Goal: Information Seeking & Learning: Find specific fact

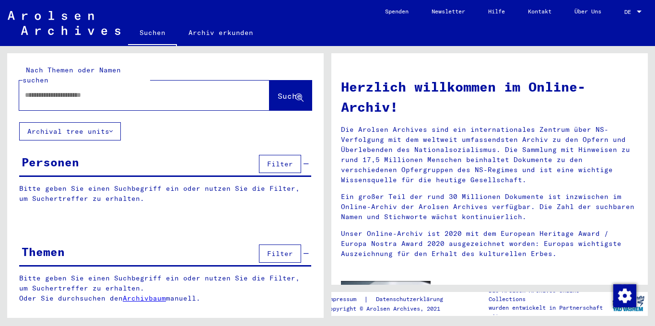
click at [80, 90] on input "text" at bounding box center [133, 95] width 216 height 10
type input "**********"
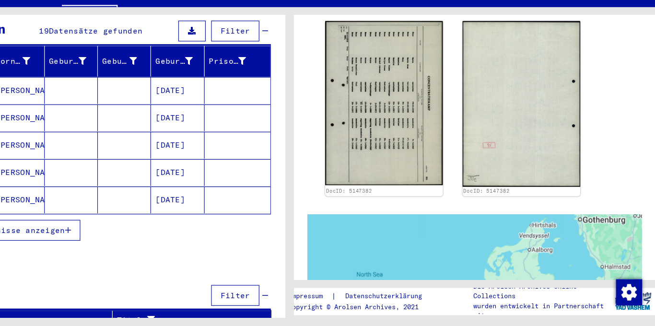
scroll to position [141, 0]
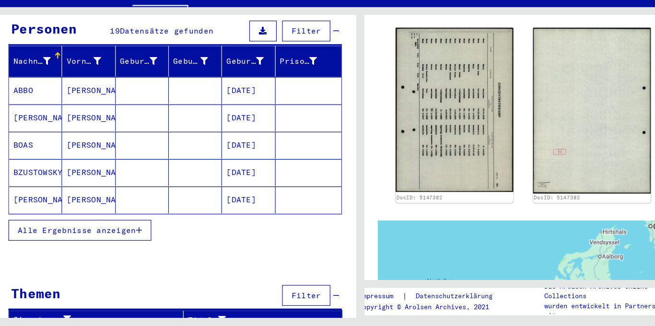
click at [94, 136] on mat-cell "[PERSON_NAME]" at bounding box center [89, 143] width 47 height 24
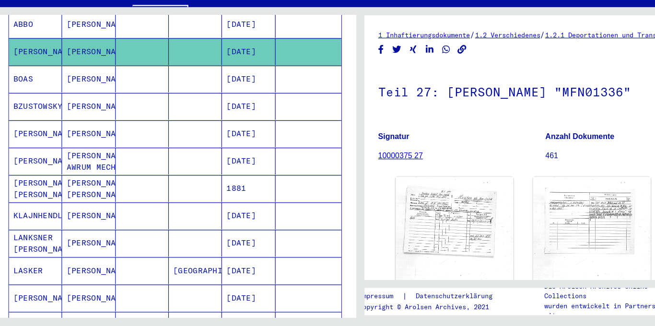
scroll to position [217, 0]
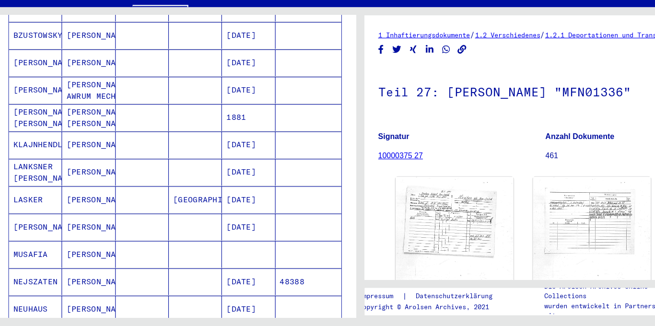
click at [245, 183] on mat-cell "[DATE]" at bounding box center [229, 191] width 47 height 24
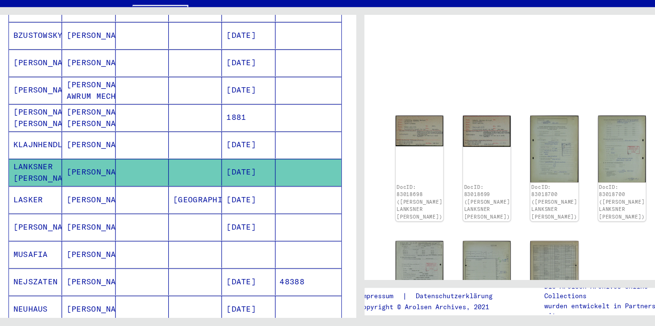
scroll to position [30, 0]
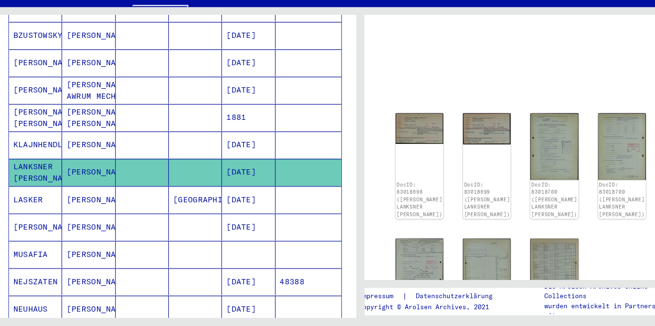
click at [335, 104] on yv-its-full-details "DocID: 83018698 ([PERSON_NAME] LANKSNER [PERSON_NAME]) DocID: 83018699 ([PERSON…" at bounding box center [489, 213] width 317 height 356
click at [378, 168] on div "DocID: 83018698 ([PERSON_NAME] LANKSNER [PERSON_NAME])" at bounding box center [380, 185] width 44 height 97
click at [376, 150] on img at bounding box center [380, 151] width 44 height 28
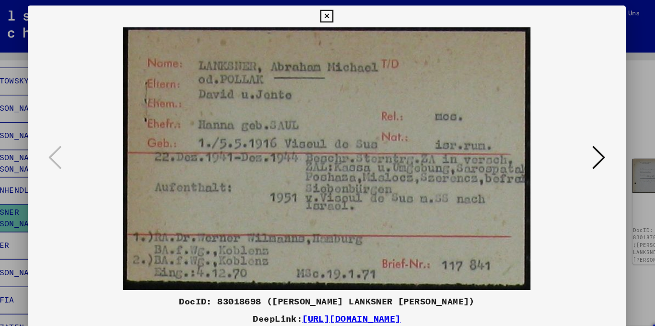
click at [327, 16] on icon at bounding box center [327, 15] width 11 height 12
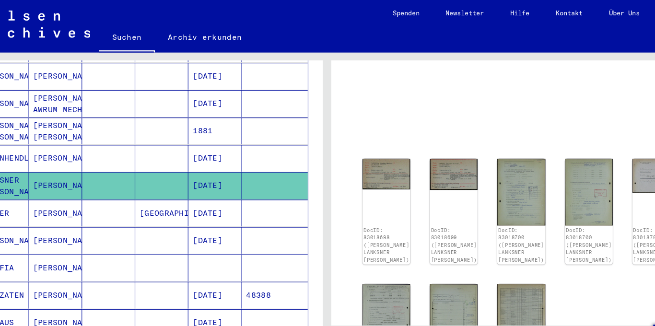
scroll to position [246, 0]
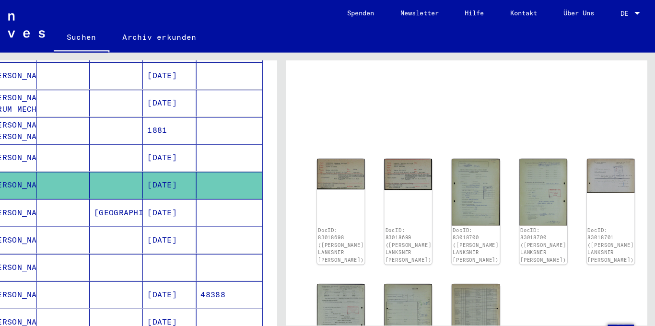
click at [637, 9] on div at bounding box center [639, 12] width 9 height 7
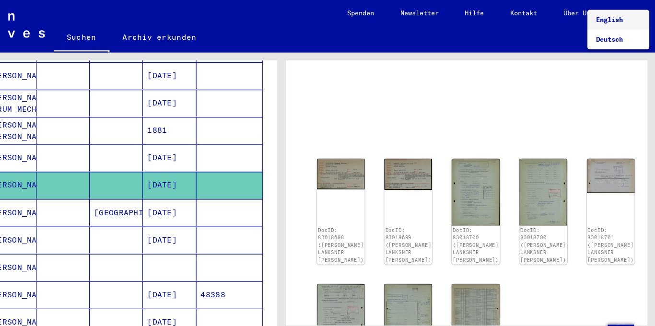
click at [628, 18] on span "English" at bounding box center [622, 17] width 39 height 17
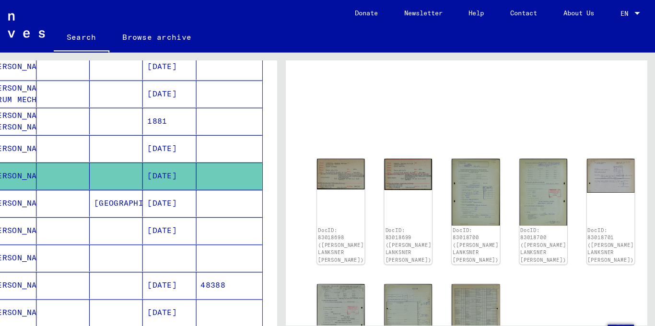
type input "********"
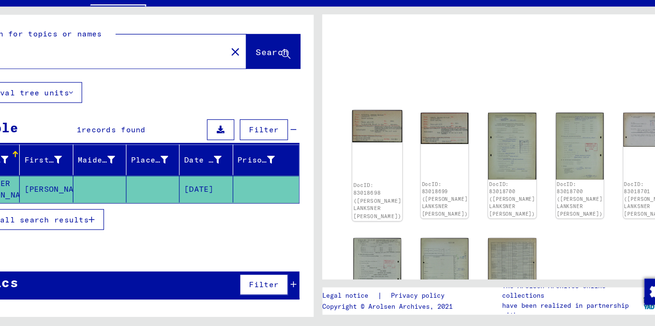
click at [363, 152] on img at bounding box center [380, 151] width 44 height 28
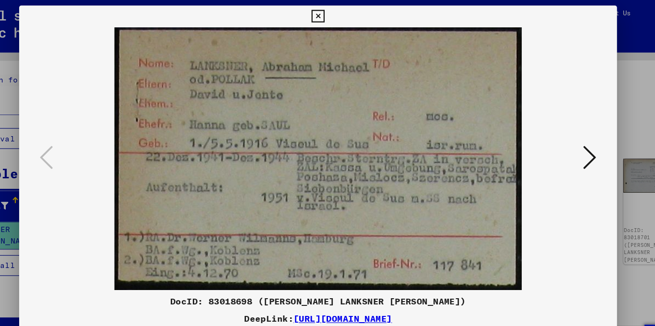
click at [330, 14] on icon at bounding box center [327, 15] width 11 height 12
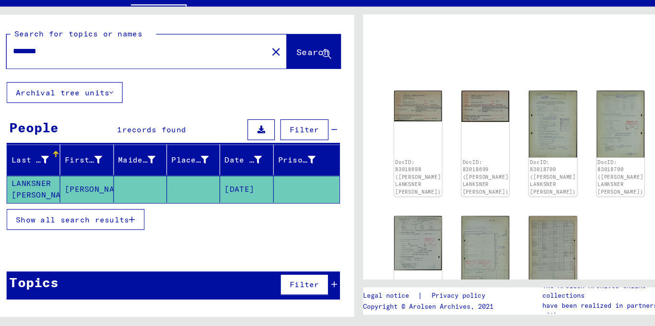
scroll to position [36, 0]
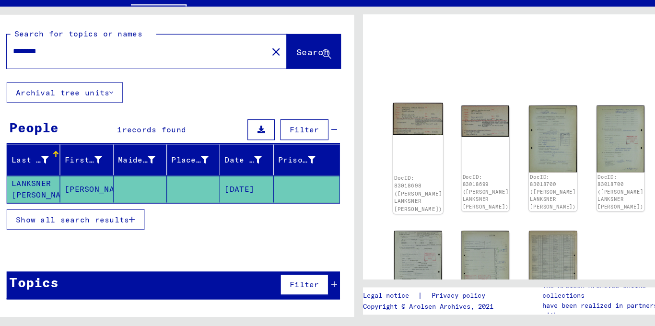
click at [368, 144] on img at bounding box center [380, 144] width 44 height 28
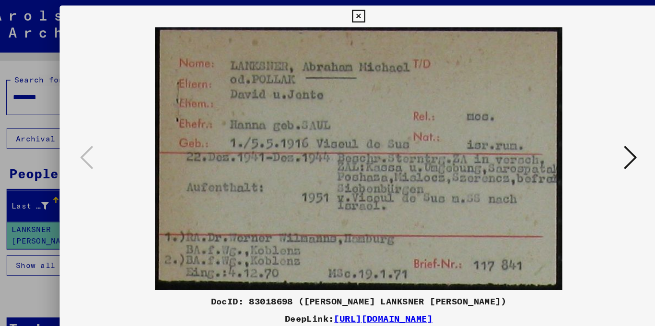
click at [568, 141] on icon at bounding box center [566, 138] width 12 height 23
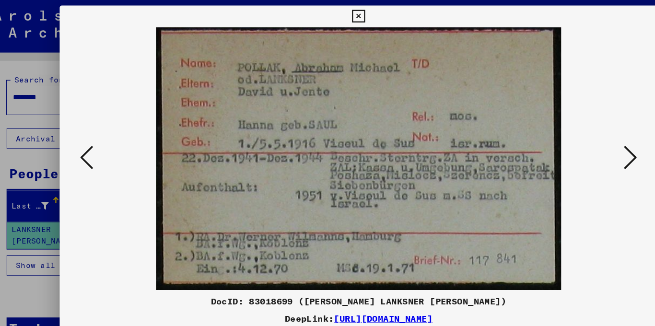
click at [568, 141] on icon at bounding box center [566, 138] width 12 height 23
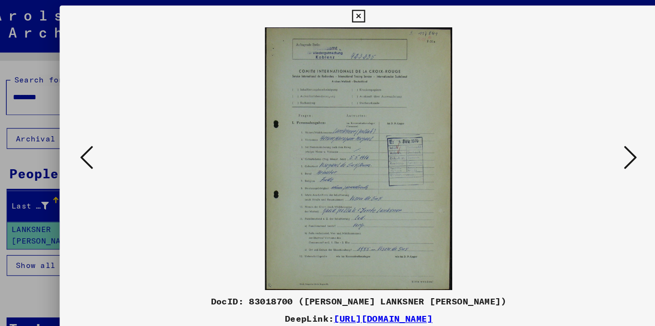
click at [86, 136] on icon at bounding box center [90, 138] width 12 height 23
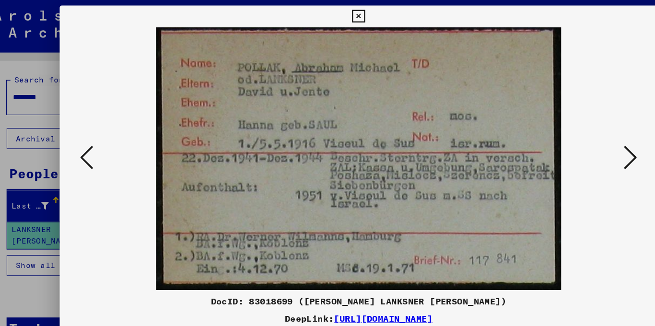
click at [89, 137] on icon at bounding box center [90, 138] width 12 height 23
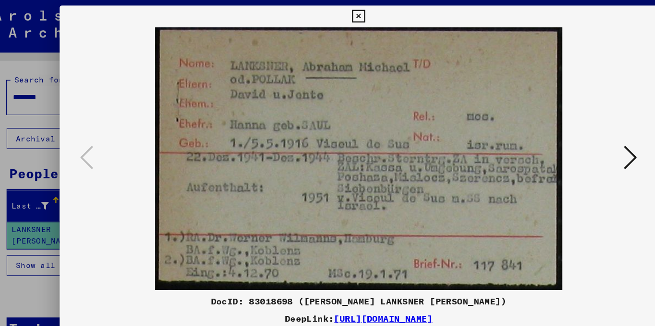
click at [559, 134] on button at bounding box center [565, 138] width 17 height 27
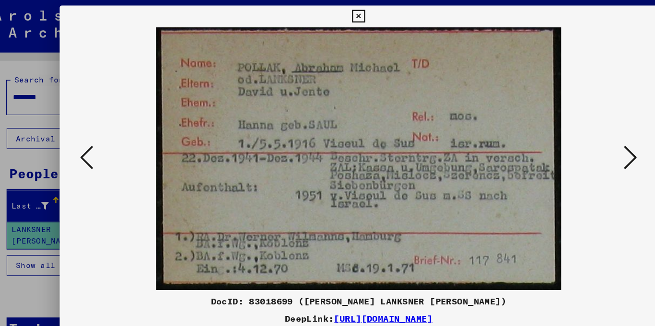
click at [329, 15] on icon at bounding box center [327, 15] width 11 height 12
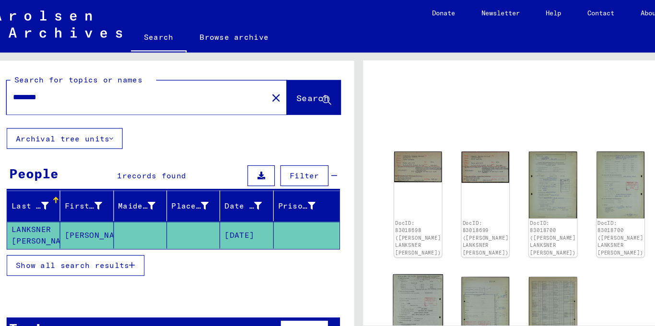
click at [376, 251] on img at bounding box center [380, 265] width 44 height 50
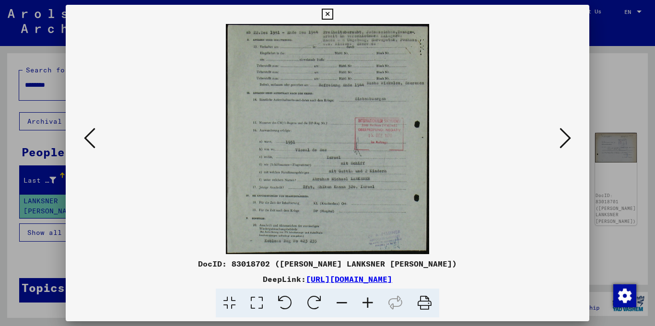
click at [568, 137] on icon at bounding box center [566, 138] width 12 height 23
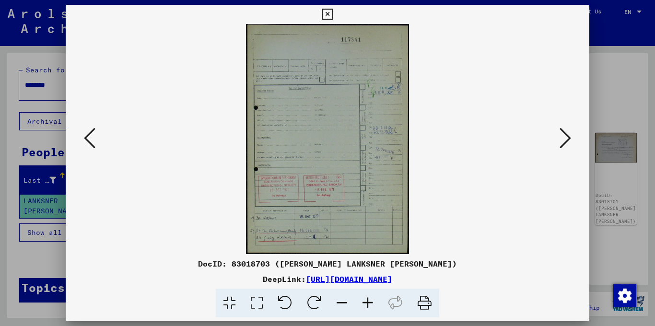
click at [572, 134] on button at bounding box center [565, 138] width 17 height 27
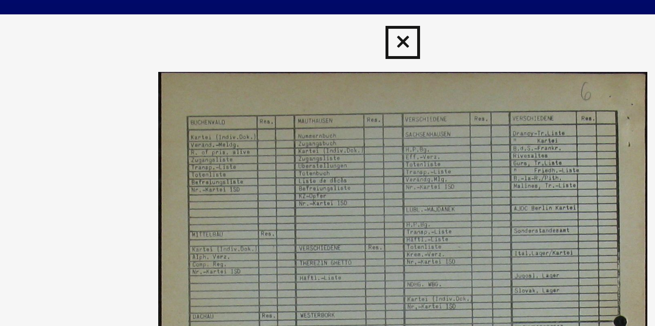
click at [328, 16] on icon at bounding box center [327, 15] width 11 height 12
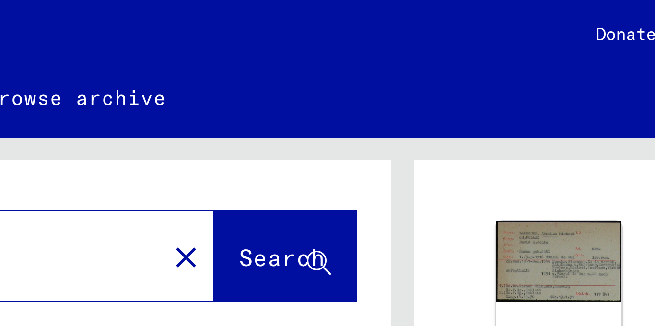
scroll to position [97, 0]
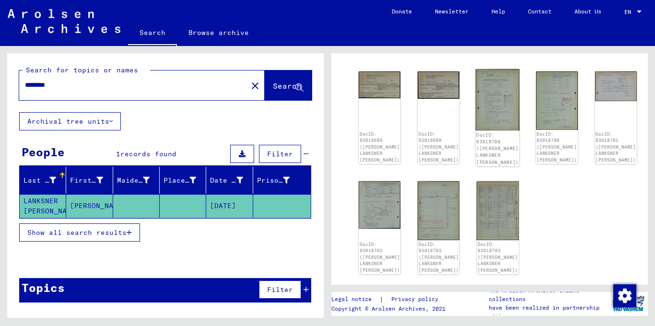
click at [476, 98] on img at bounding box center [498, 99] width 44 height 61
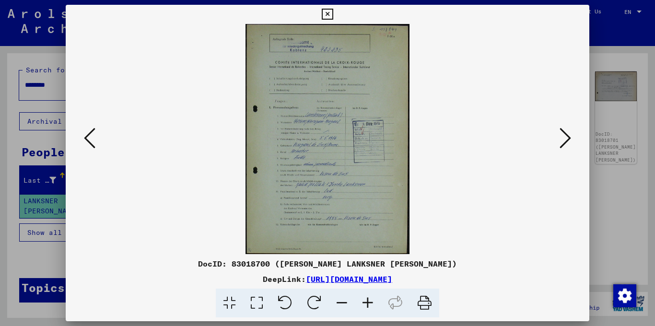
click at [326, 21] on button at bounding box center [327, 14] width 17 height 19
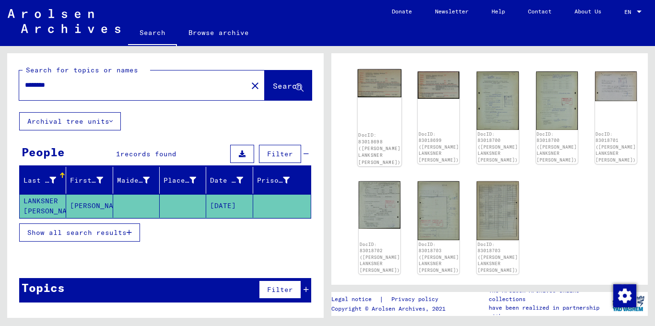
click at [376, 89] on div "DocID: 83018698 ([PERSON_NAME] LANKSNER [PERSON_NAME])" at bounding box center [380, 117] width 44 height 97
click at [369, 86] on img at bounding box center [380, 83] width 44 height 28
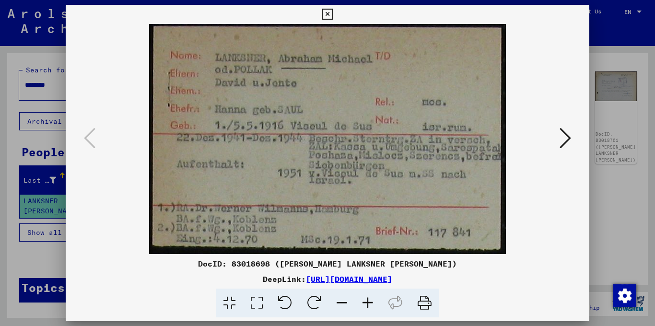
click at [331, 16] on icon at bounding box center [327, 15] width 11 height 12
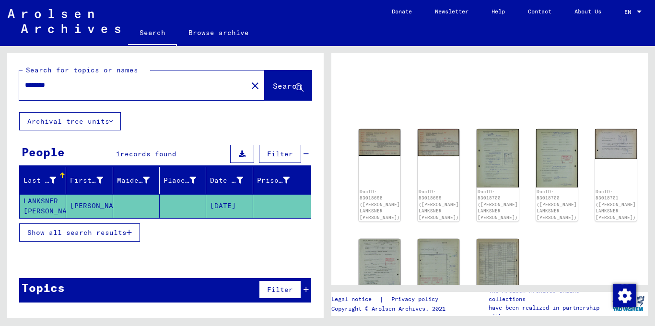
scroll to position [43, 0]
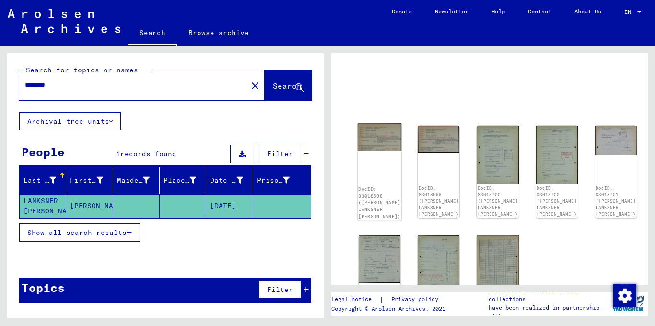
click at [377, 133] on img at bounding box center [380, 137] width 44 height 28
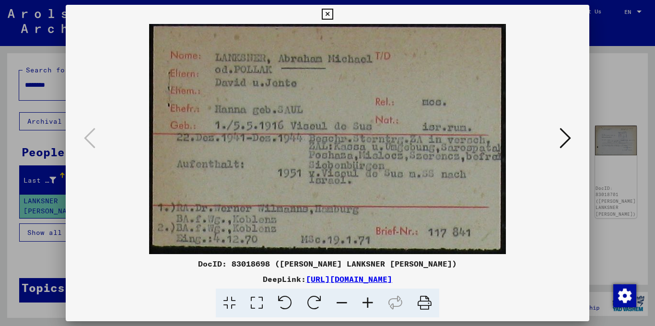
click at [565, 142] on icon at bounding box center [566, 138] width 12 height 23
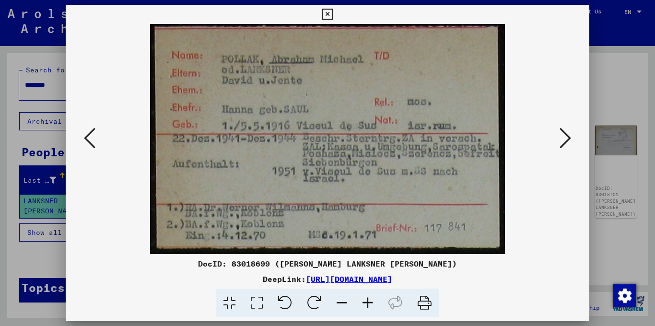
click at [565, 142] on icon at bounding box center [566, 138] width 12 height 23
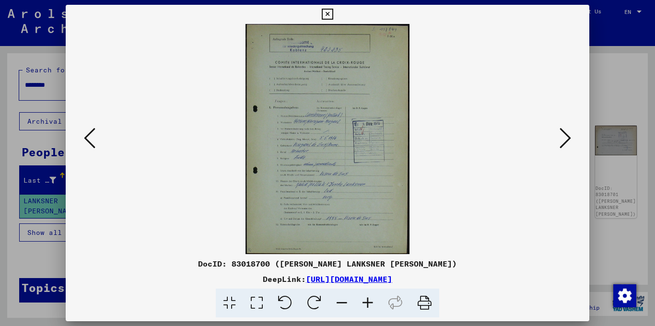
click at [90, 143] on icon at bounding box center [90, 138] width 12 height 23
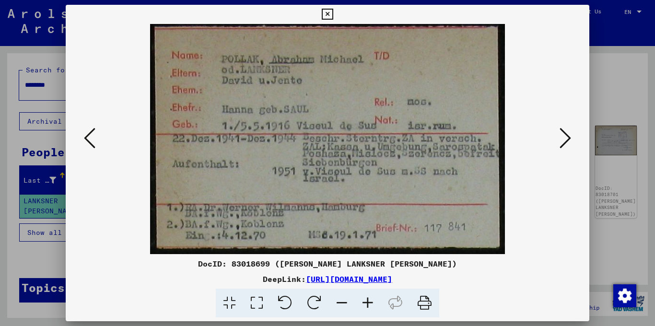
click at [90, 143] on icon at bounding box center [90, 138] width 12 height 23
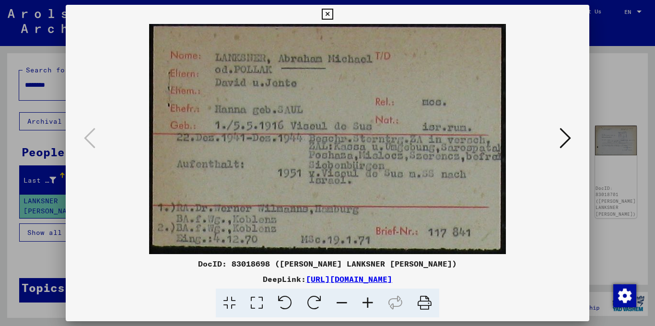
click at [562, 140] on icon at bounding box center [566, 138] width 12 height 23
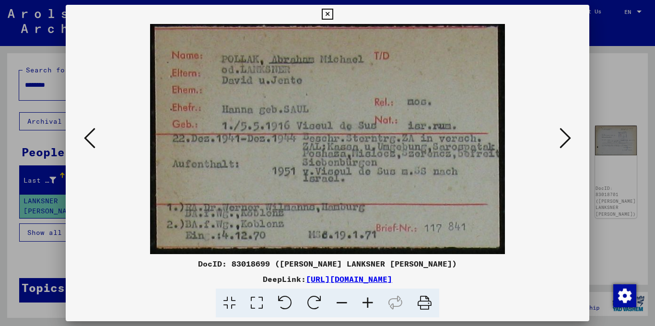
click at [562, 140] on icon at bounding box center [566, 138] width 12 height 23
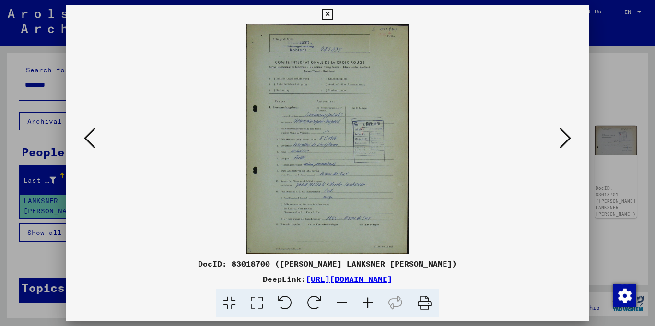
click at [369, 306] on icon at bounding box center [368, 303] width 26 height 29
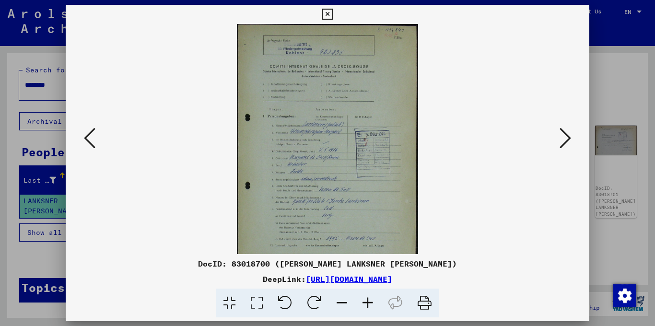
click at [369, 306] on icon at bounding box center [368, 303] width 26 height 29
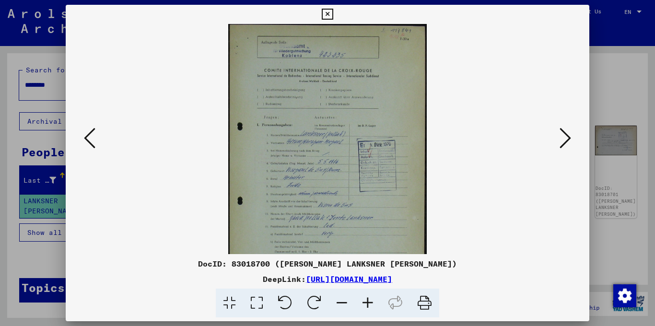
click at [369, 306] on icon at bounding box center [368, 303] width 26 height 29
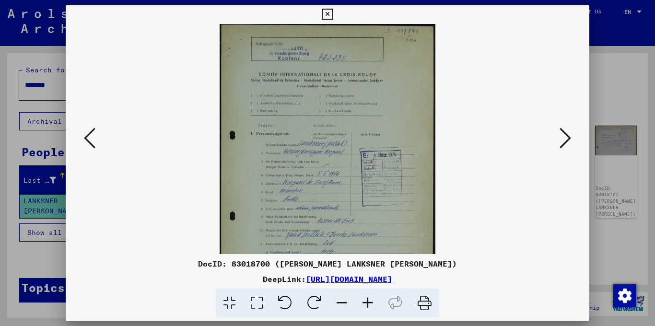
click at [369, 306] on icon at bounding box center [368, 303] width 26 height 29
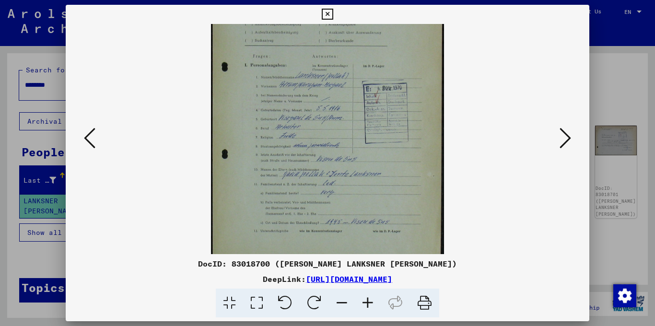
scroll to position [78, 0]
drag, startPoint x: 407, startPoint y: 215, endPoint x: 413, endPoint y: 137, distance: 78.4
click at [413, 137] on img at bounding box center [327, 109] width 233 height 326
click at [370, 301] on icon at bounding box center [368, 303] width 26 height 29
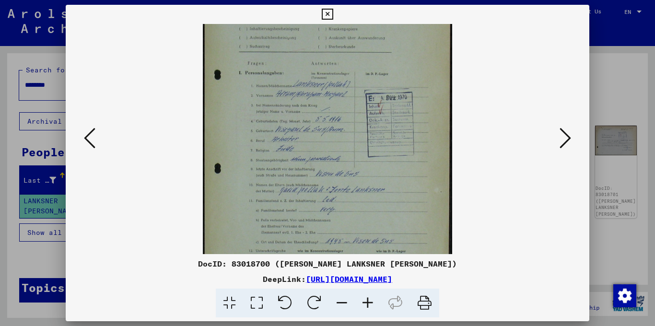
click at [370, 301] on icon at bounding box center [368, 303] width 26 height 29
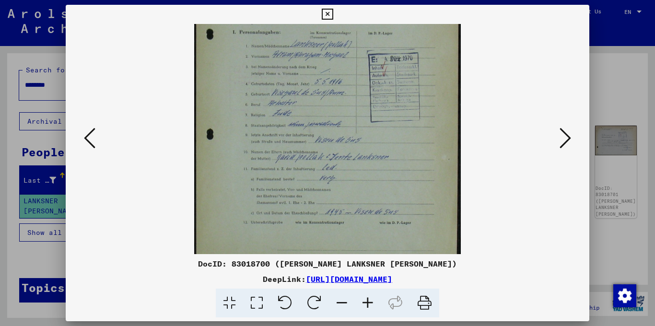
scroll to position [141, 0]
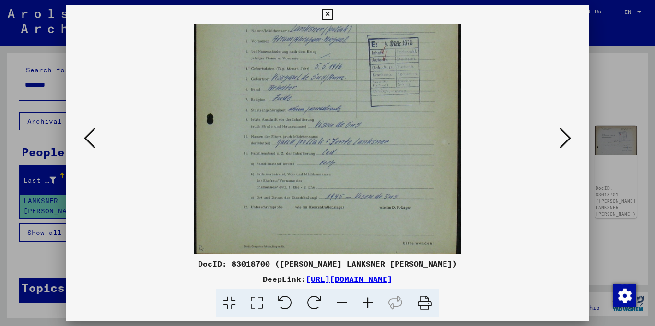
drag, startPoint x: 443, startPoint y: 209, endPoint x: 442, endPoint y: 126, distance: 82.5
click at [442, 124] on img at bounding box center [327, 68] width 267 height 374
click at [566, 140] on icon at bounding box center [566, 138] width 12 height 23
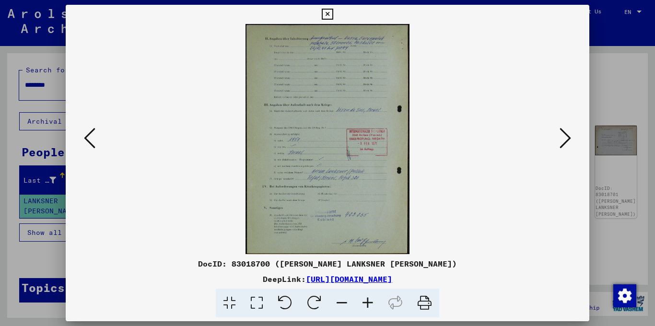
click at [370, 305] on icon at bounding box center [368, 303] width 26 height 29
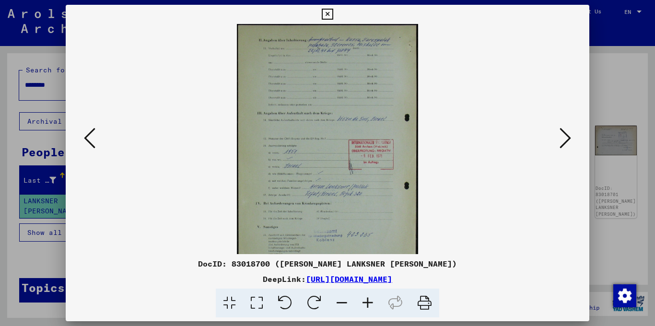
click at [370, 305] on icon at bounding box center [368, 303] width 26 height 29
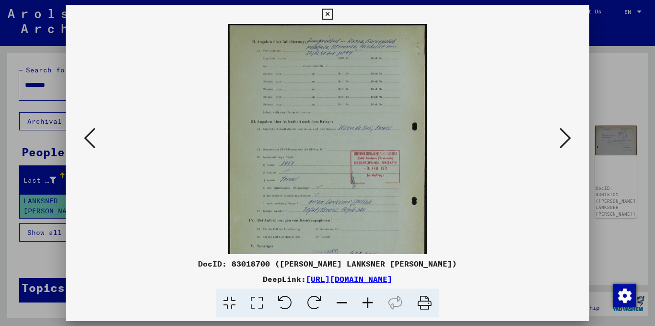
click at [370, 305] on icon at bounding box center [368, 303] width 26 height 29
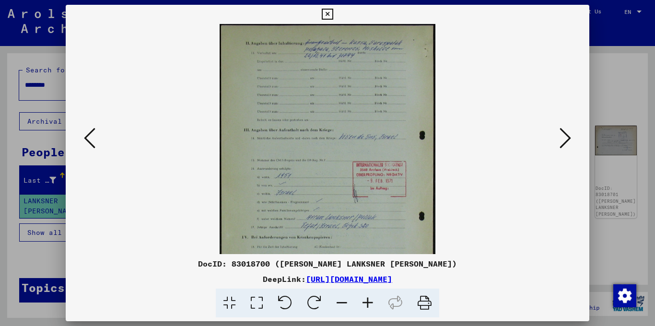
click at [370, 305] on icon at bounding box center [368, 303] width 26 height 29
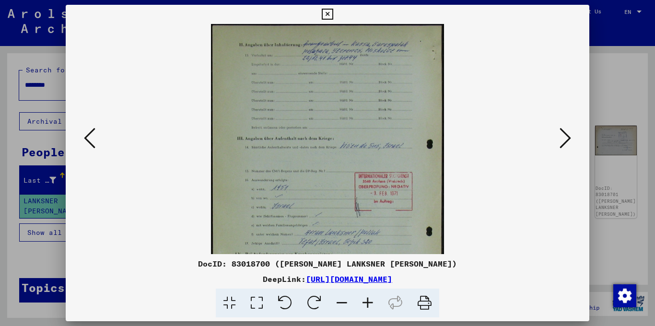
click at [370, 305] on icon at bounding box center [368, 303] width 26 height 29
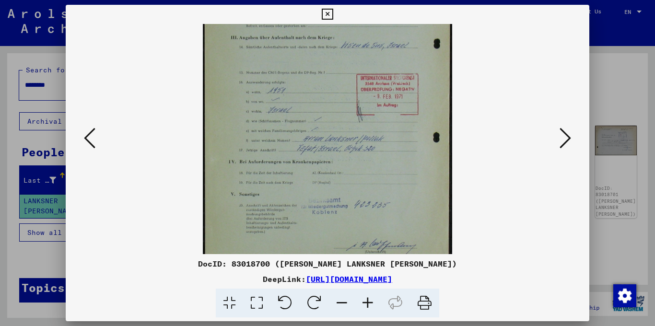
scroll to position [120, 0]
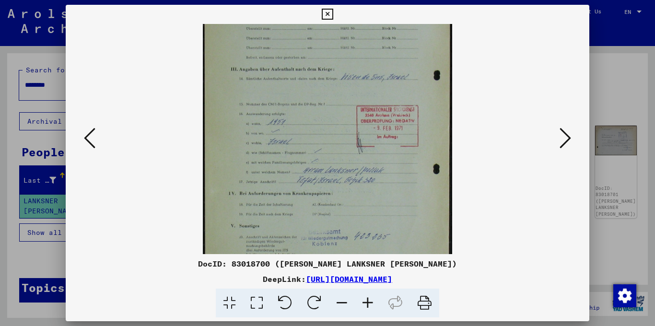
drag, startPoint x: 408, startPoint y: 168, endPoint x: 515, endPoint y: 95, distance: 128.8
click at [435, 94] on img at bounding box center [328, 121] width 250 height 350
click at [571, 138] on button at bounding box center [565, 138] width 17 height 27
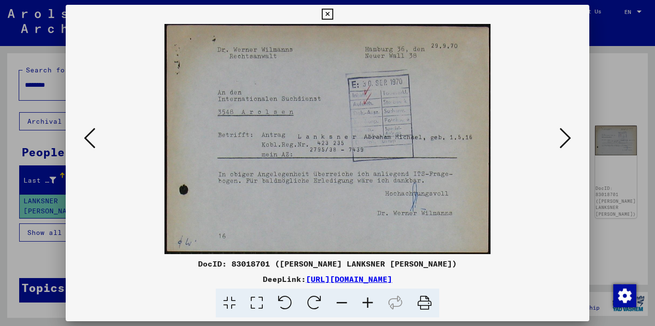
scroll to position [0, 0]
click at [571, 138] on button at bounding box center [565, 138] width 17 height 27
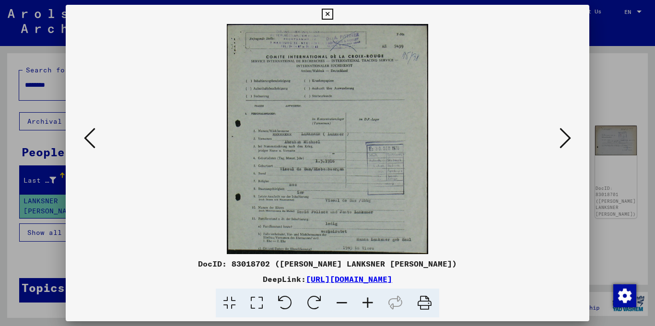
click at [571, 138] on button at bounding box center [565, 138] width 17 height 27
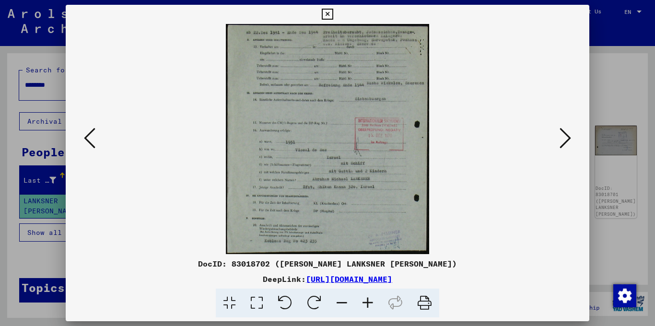
click at [329, 18] on icon at bounding box center [327, 15] width 11 height 12
